Goal: Task Accomplishment & Management: Manage account settings

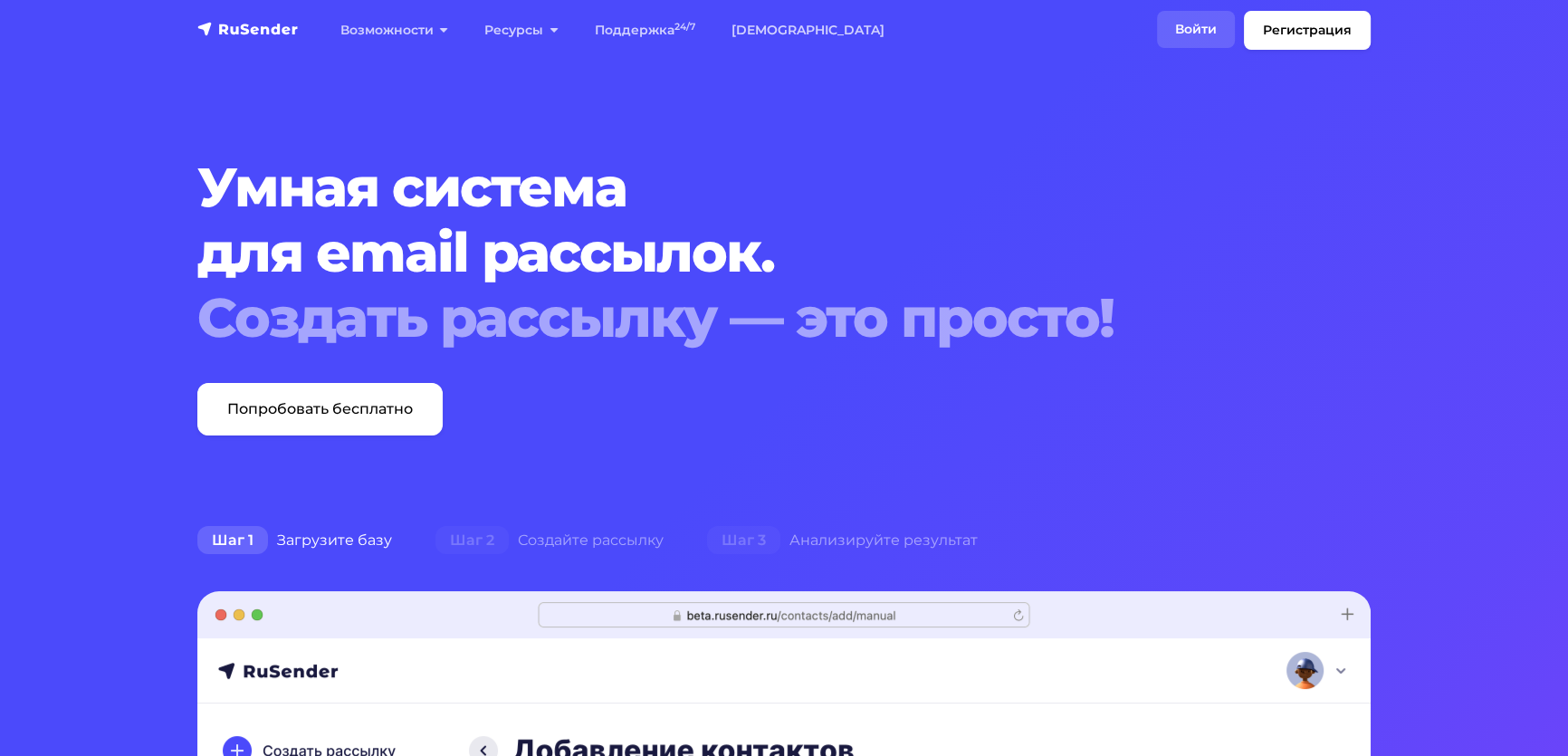
click at [1157, 34] on link "Войти" at bounding box center [1195, 30] width 78 height 37
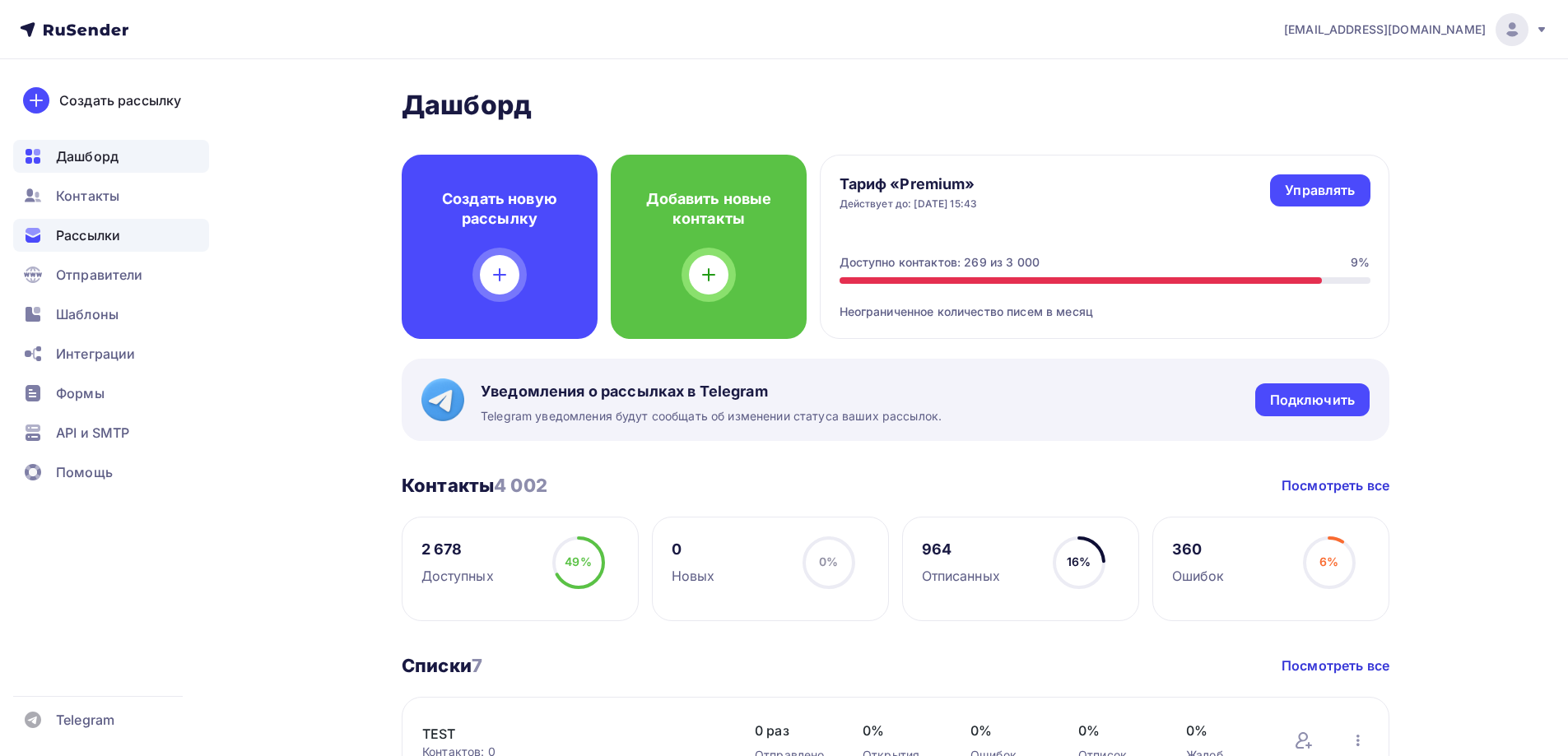
click at [94, 231] on span "Рассылки" at bounding box center [88, 236] width 65 height 20
